Goal: Obtain resource: Obtain resource

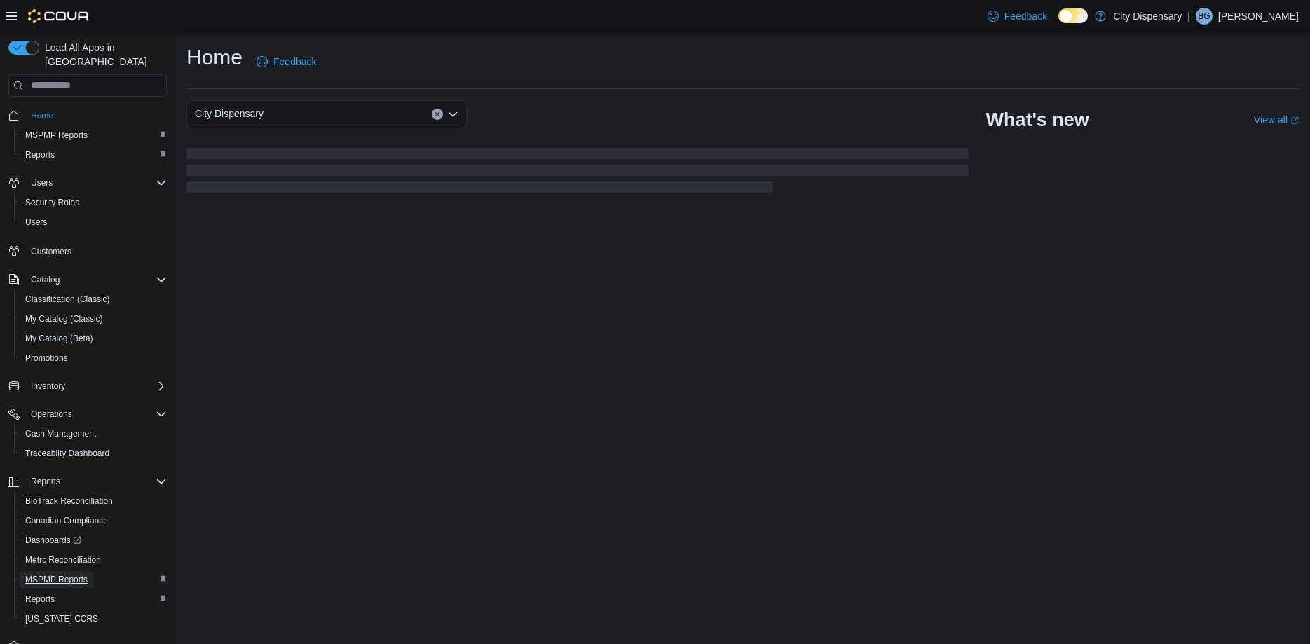
click at [60, 574] on span "MSPMP Reports" at bounding box center [56, 579] width 62 height 11
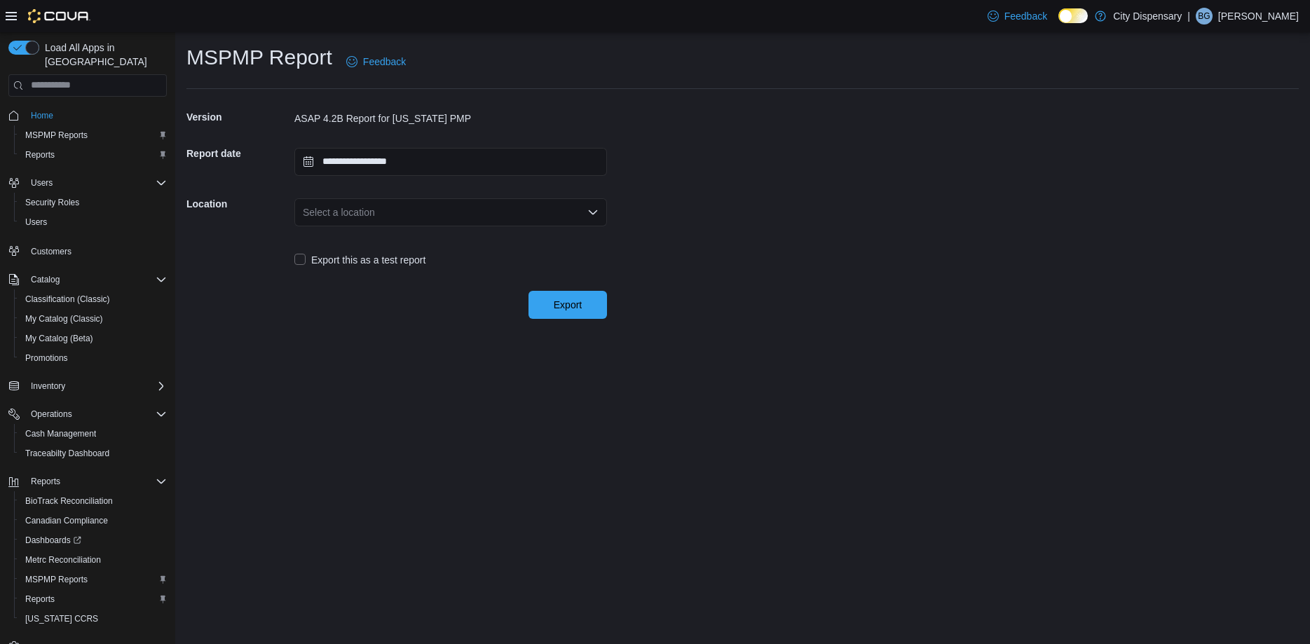
click at [586, 210] on div "Select a location" at bounding box center [450, 212] width 313 height 28
click at [392, 252] on span "830-D City Ave South" at bounding box center [459, 256] width 279 height 14
click at [563, 315] on span "Export" at bounding box center [568, 304] width 62 height 28
